Goal: Navigation & Orientation: Find specific page/section

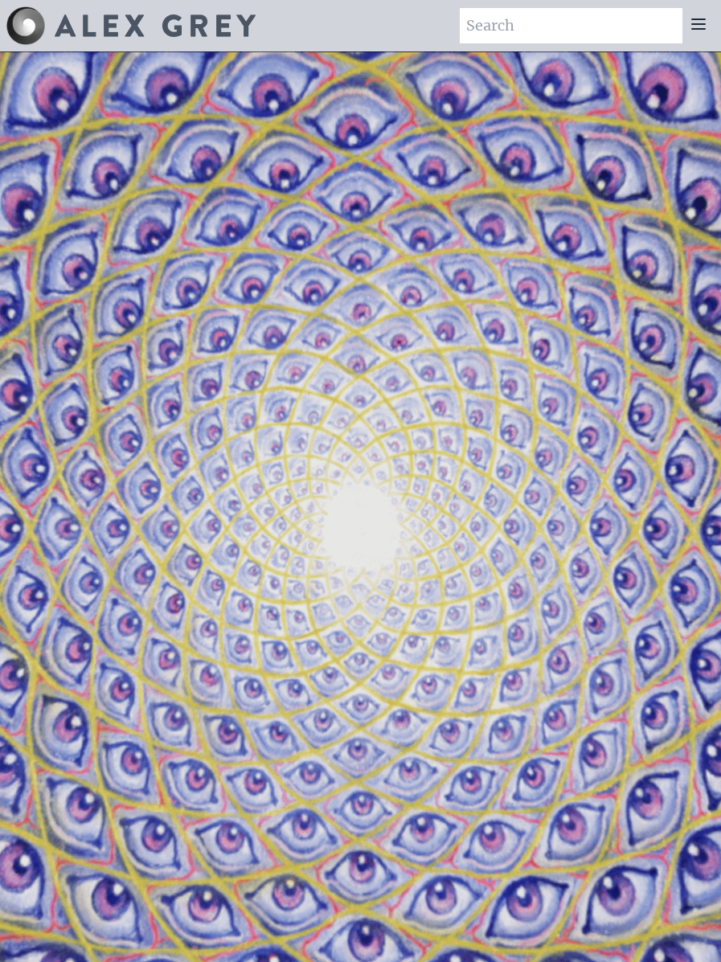
click at [72, 488] on video "Your browser does not support the video tag." at bounding box center [360, 532] width 1711 height 962
click at [695, 28] on icon at bounding box center [698, 24] width 13 height 10
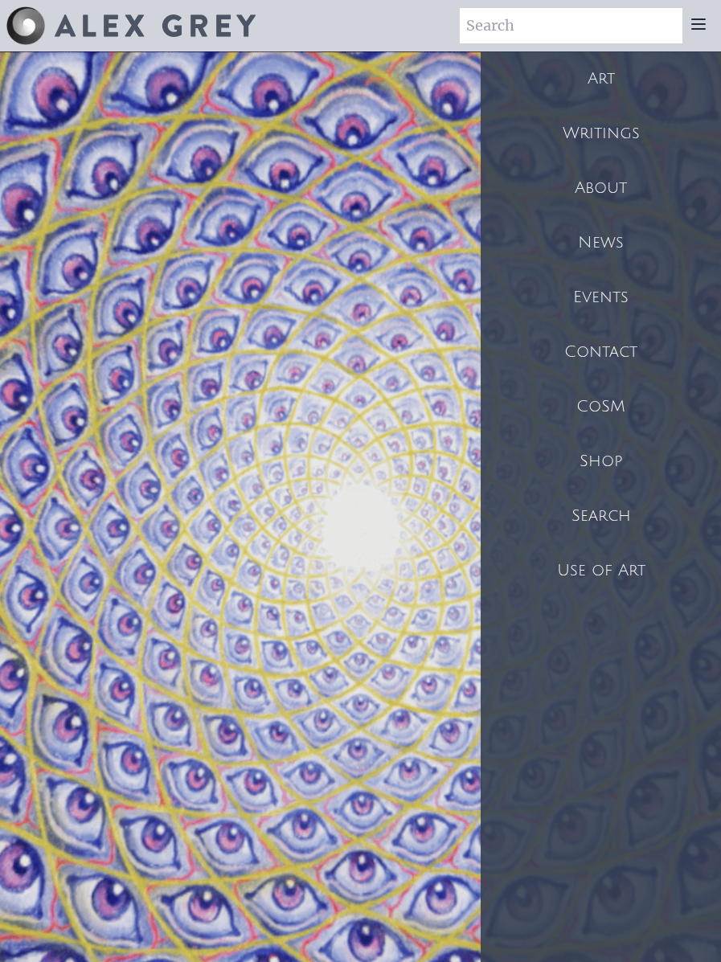
click at [609, 462] on div "Shop" at bounding box center [601, 461] width 240 height 55
